Goal: Information Seeking & Learning: Understand process/instructions

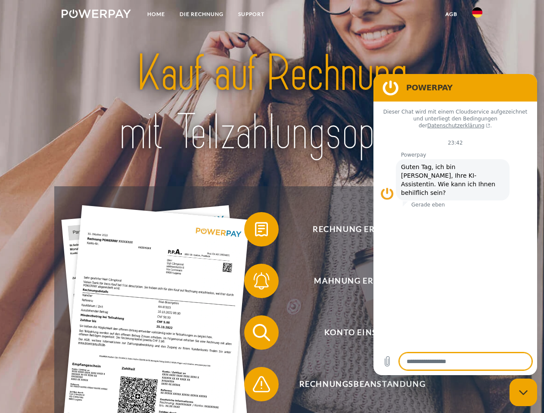
click at [96, 15] on img at bounding box center [96, 13] width 69 height 9
click at [477, 15] on img at bounding box center [477, 12] width 10 height 10
click at [451, 14] on link "agb" at bounding box center [451, 14] width 27 height 16
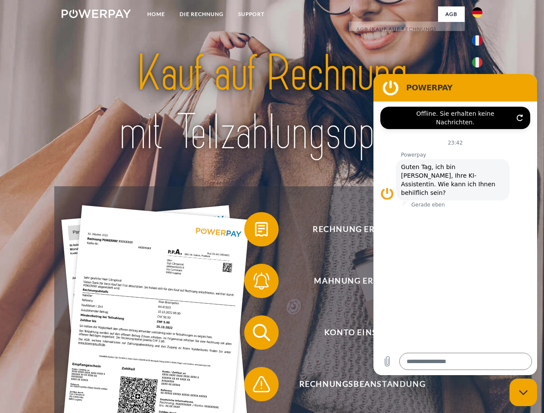
click at [255, 231] on span at bounding box center [248, 229] width 43 height 43
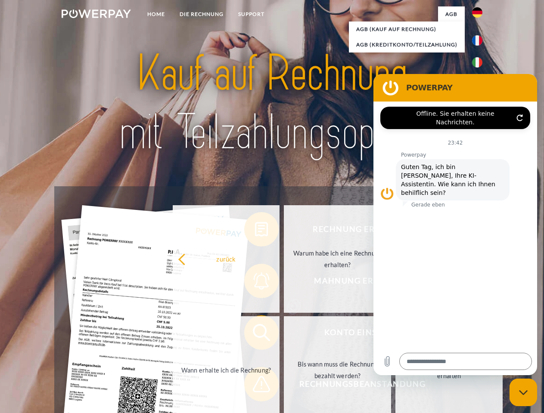
click at [284, 283] on link "Warum habe ich eine Rechnung erhalten?" at bounding box center [337, 259] width 107 height 108
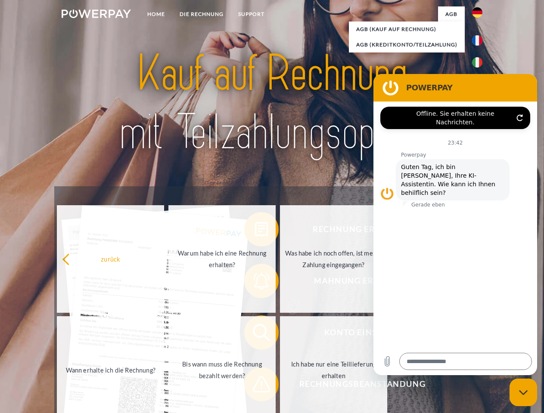
click at [255, 335] on span at bounding box center [248, 332] width 43 height 43
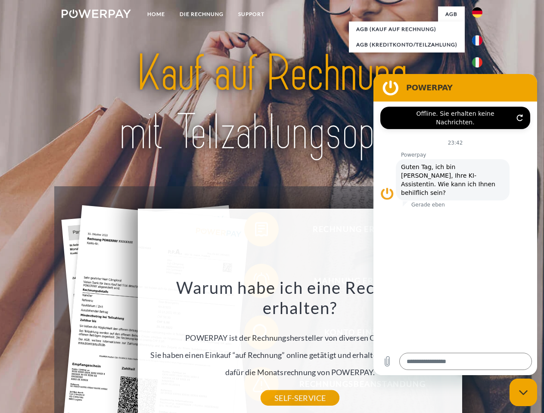
click at [255, 386] on div "Warum habe ich eine Rechnung erhalten? POWERPAY ist der Rechnungshersteller von…" at bounding box center [300, 337] width 314 height 121
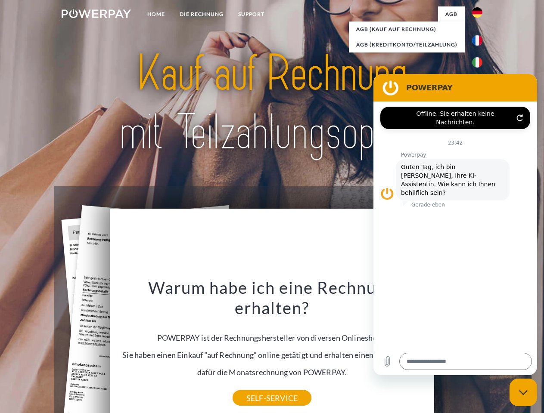
click at [523, 393] on icon "Messaging-Fenster schließen" at bounding box center [523, 393] width 9 height 6
type textarea "*"
